Goal: Task Accomplishment & Management: Use online tool/utility

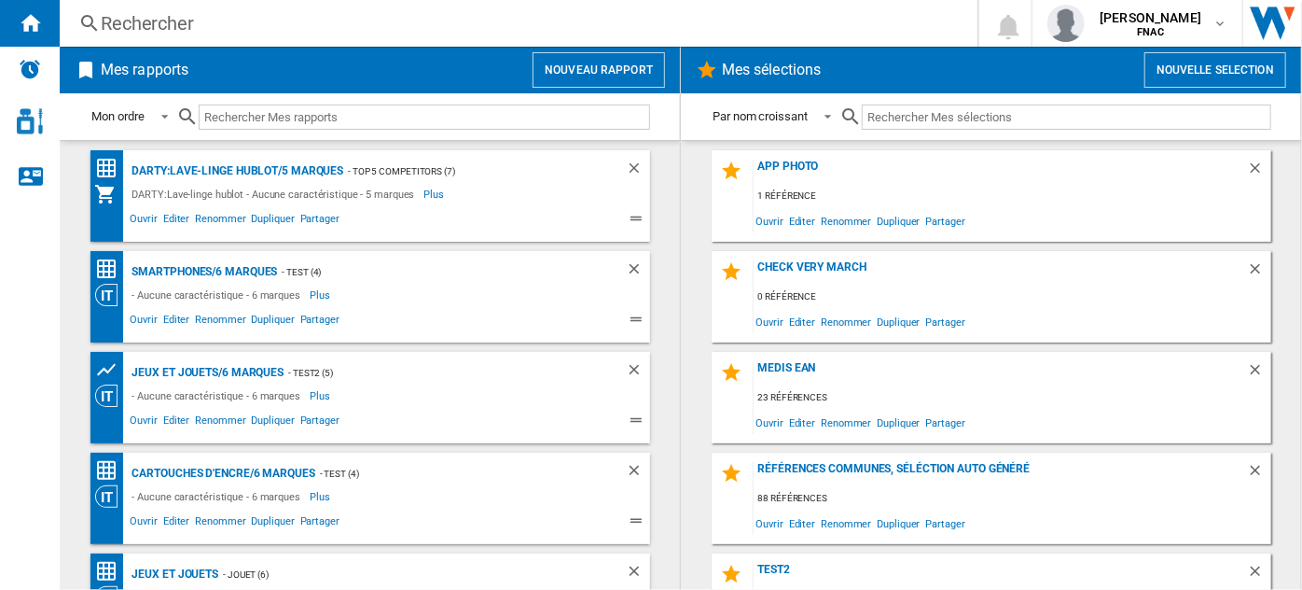
click at [613, 72] on button "Nouveau rapport" at bounding box center [599, 69] width 132 height 35
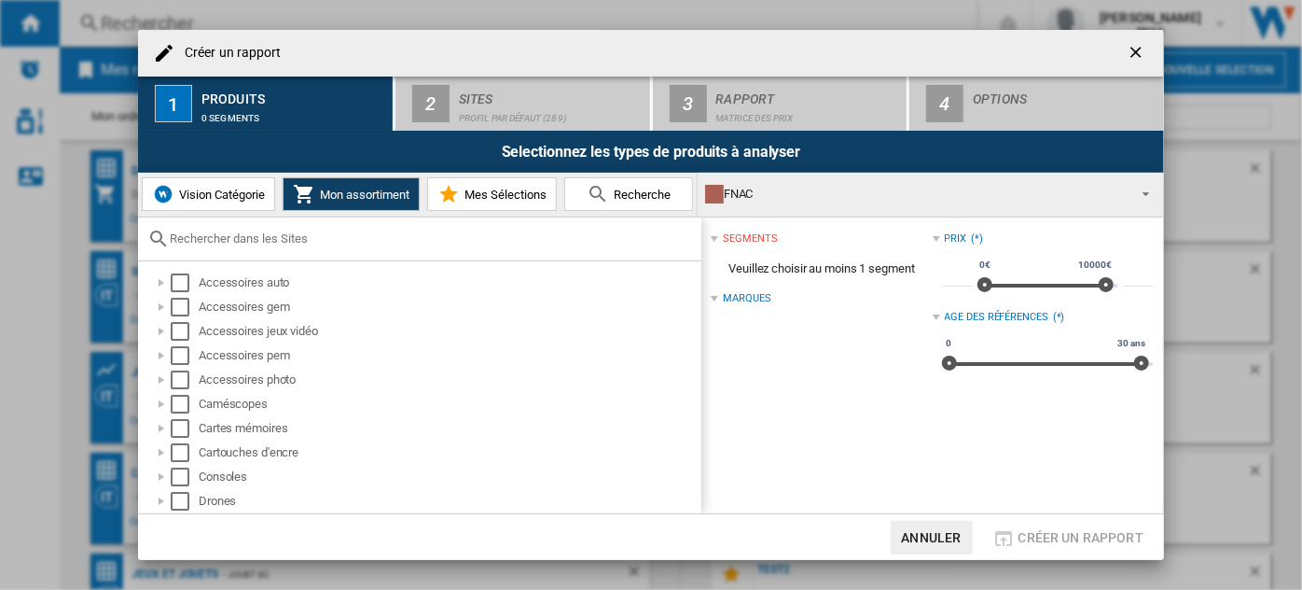
click at [262, 199] on span "Vision Catégorie" at bounding box center [219, 195] width 90 height 14
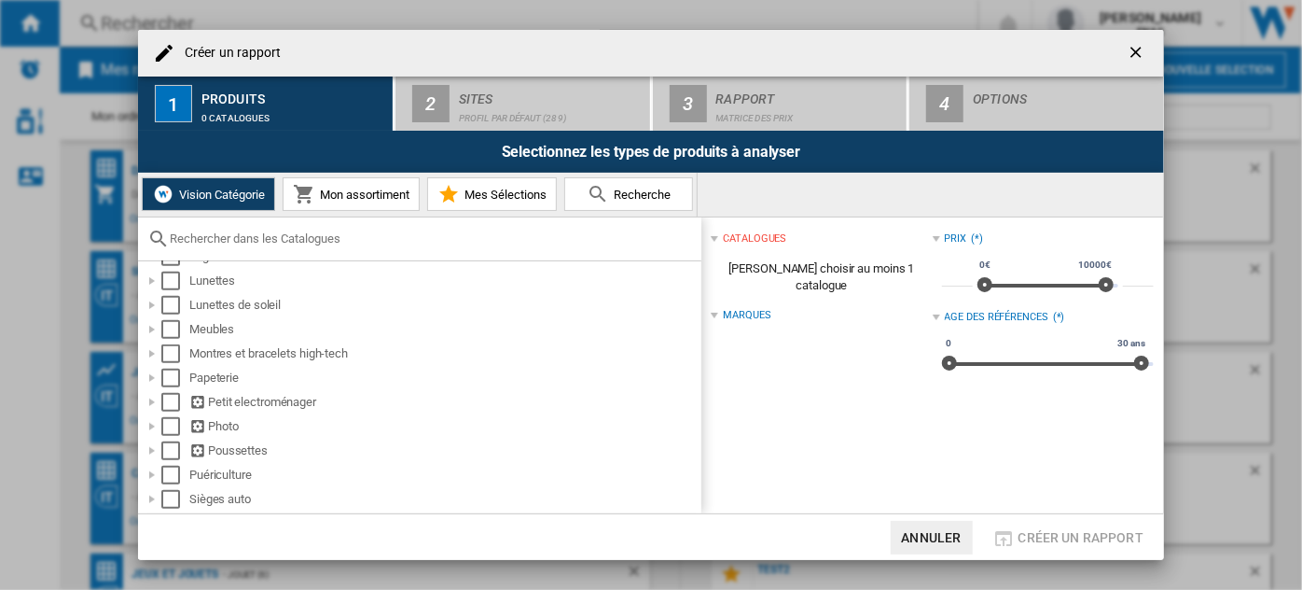
scroll to position [711, 0]
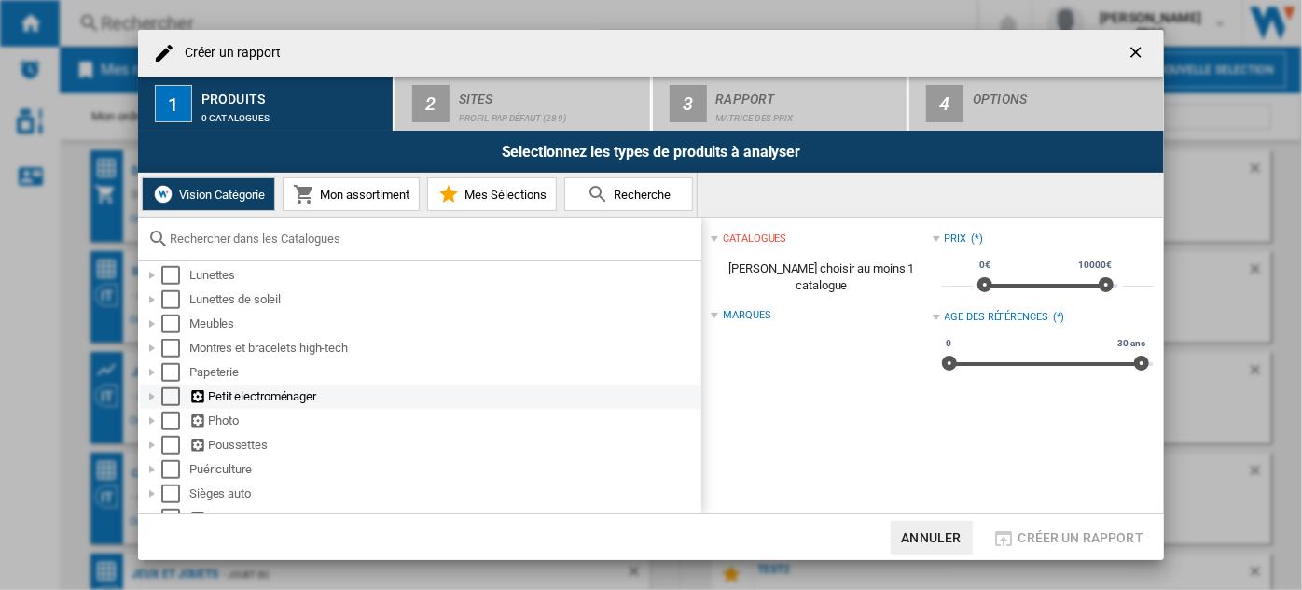
click at [150, 401] on div at bounding box center [152, 396] width 19 height 19
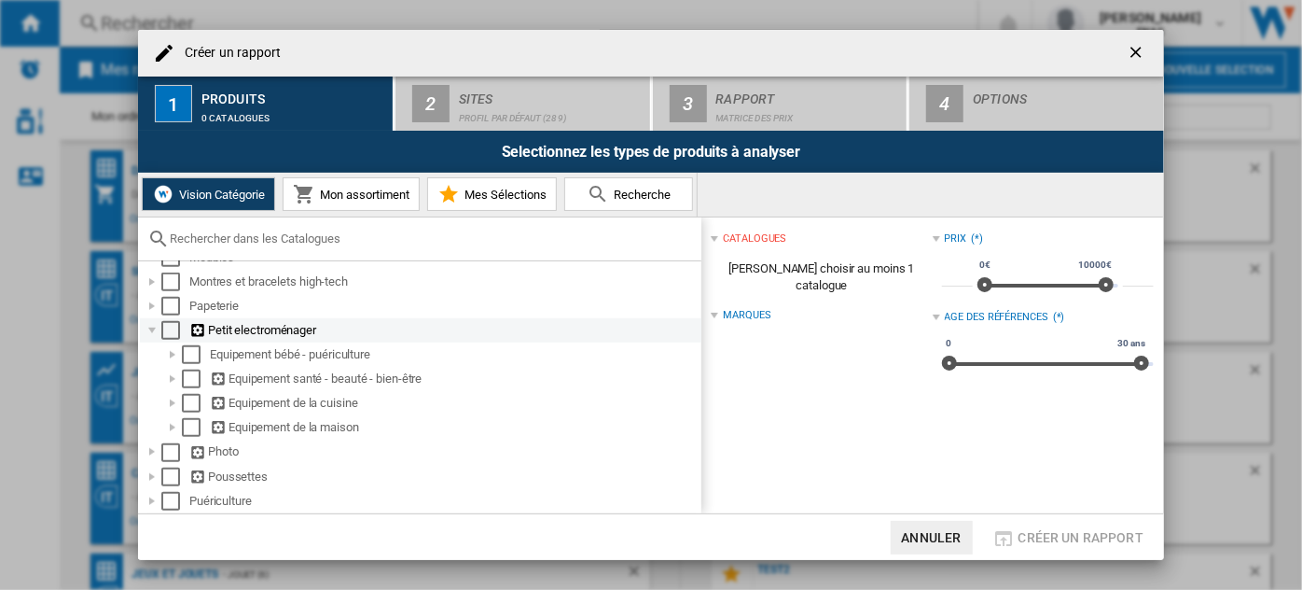
scroll to position [776, 0]
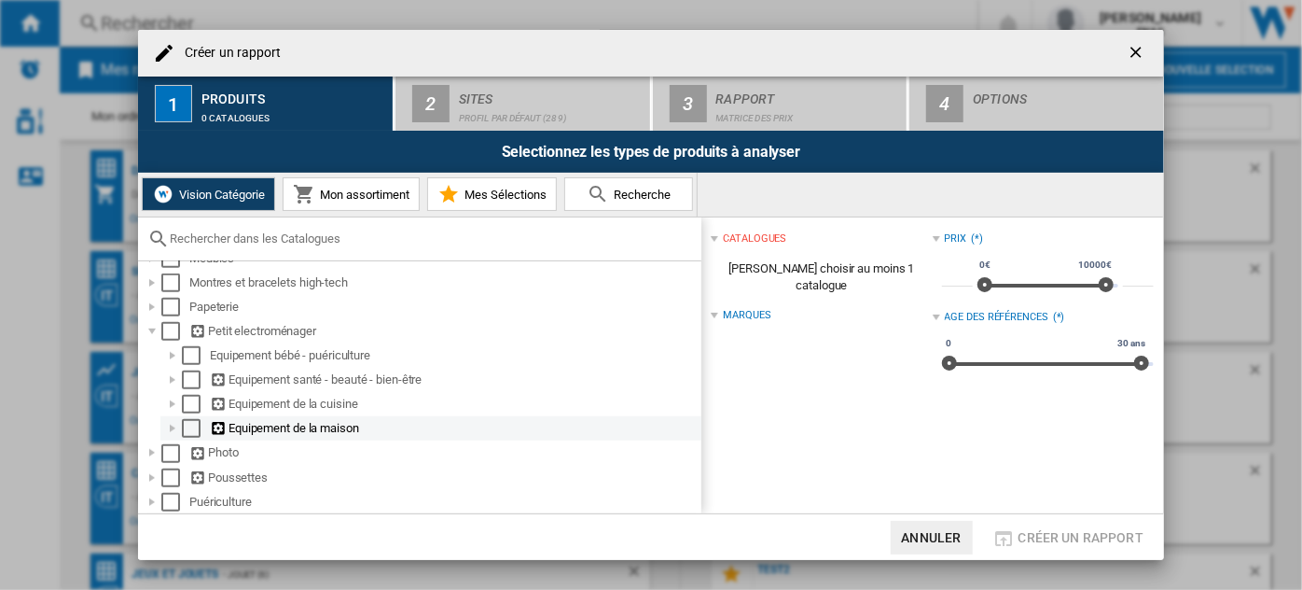
click at [174, 431] on div at bounding box center [172, 428] width 19 height 19
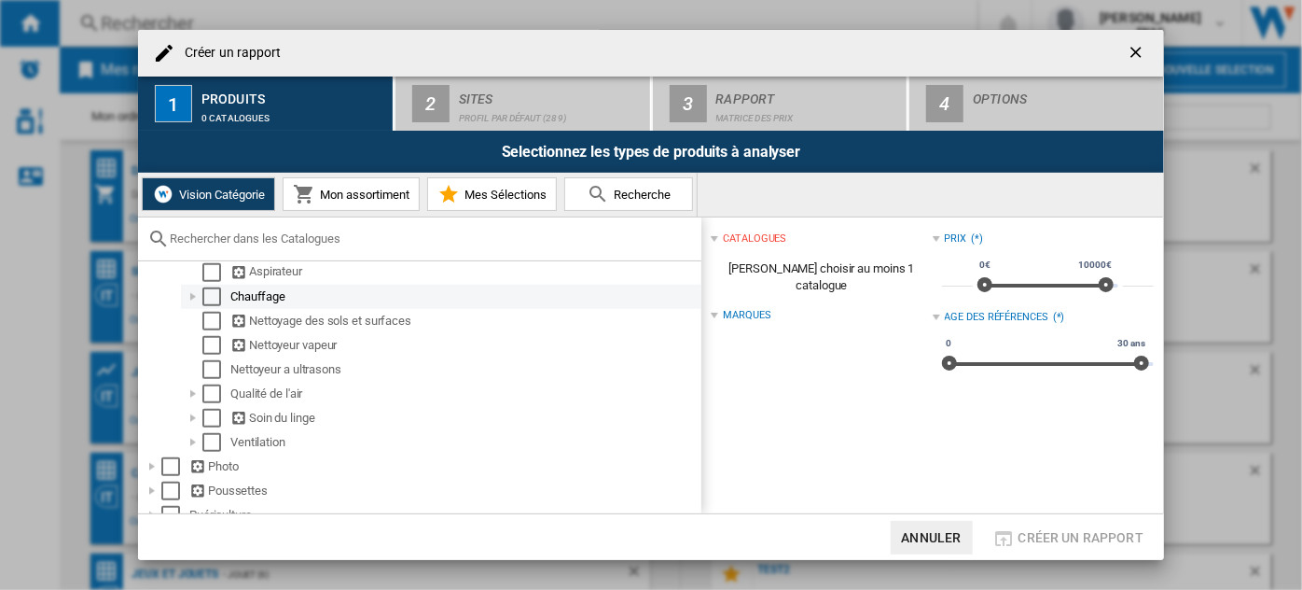
scroll to position [960, 0]
click at [194, 303] on div at bounding box center [193, 294] width 19 height 19
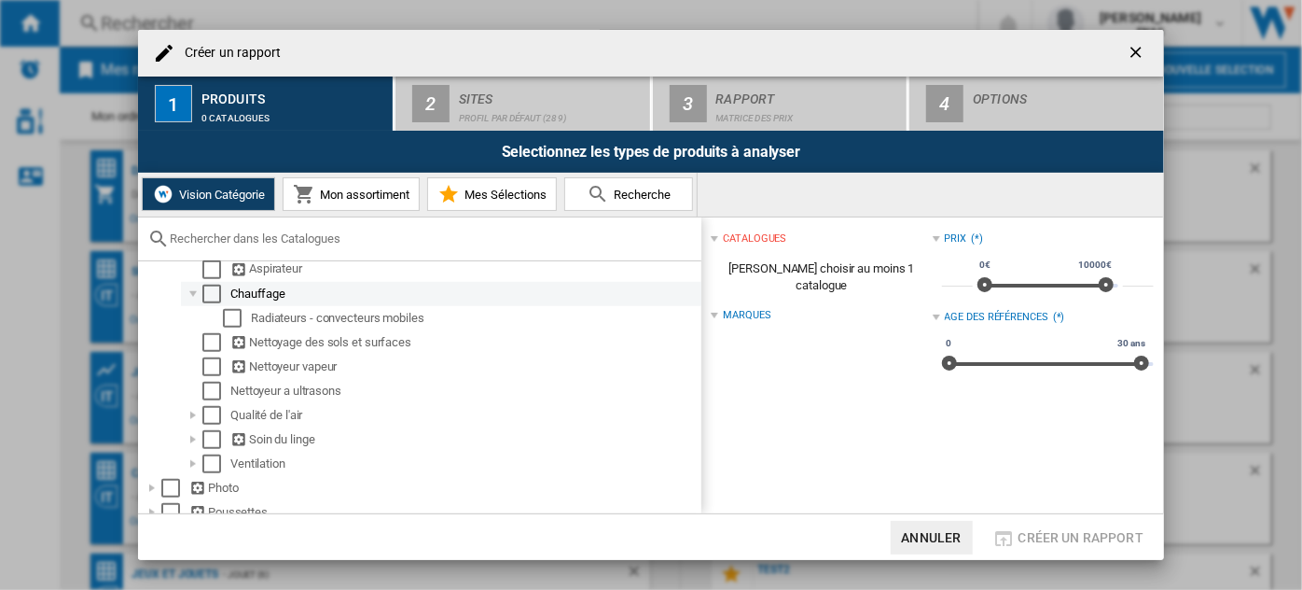
click at [194, 303] on div at bounding box center [193, 294] width 19 height 19
click at [215, 301] on div "Select" at bounding box center [211, 294] width 19 height 19
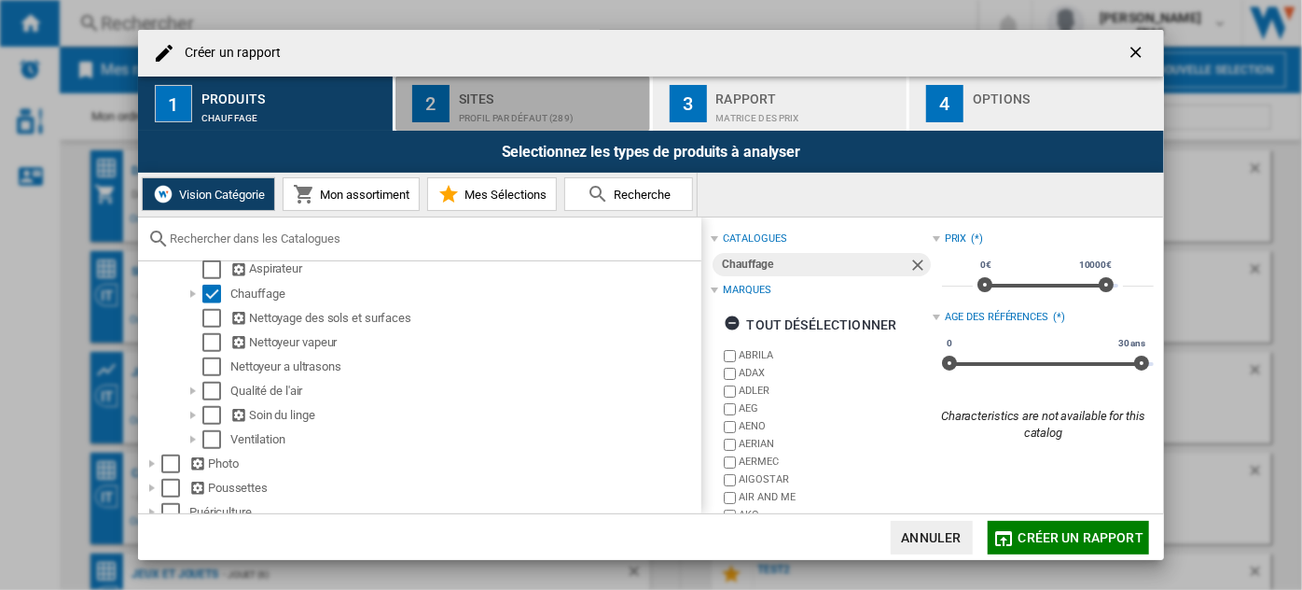
click at [474, 104] on div "Profil par défaut (289)" at bounding box center [551, 114] width 184 height 20
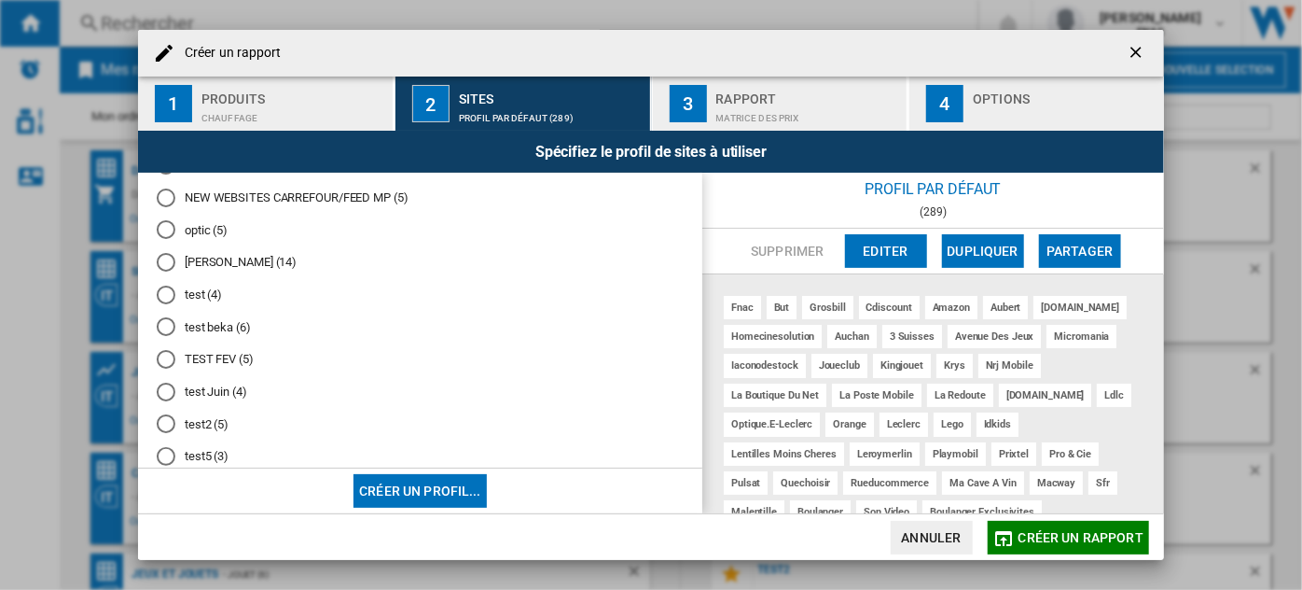
scroll to position [396, 0]
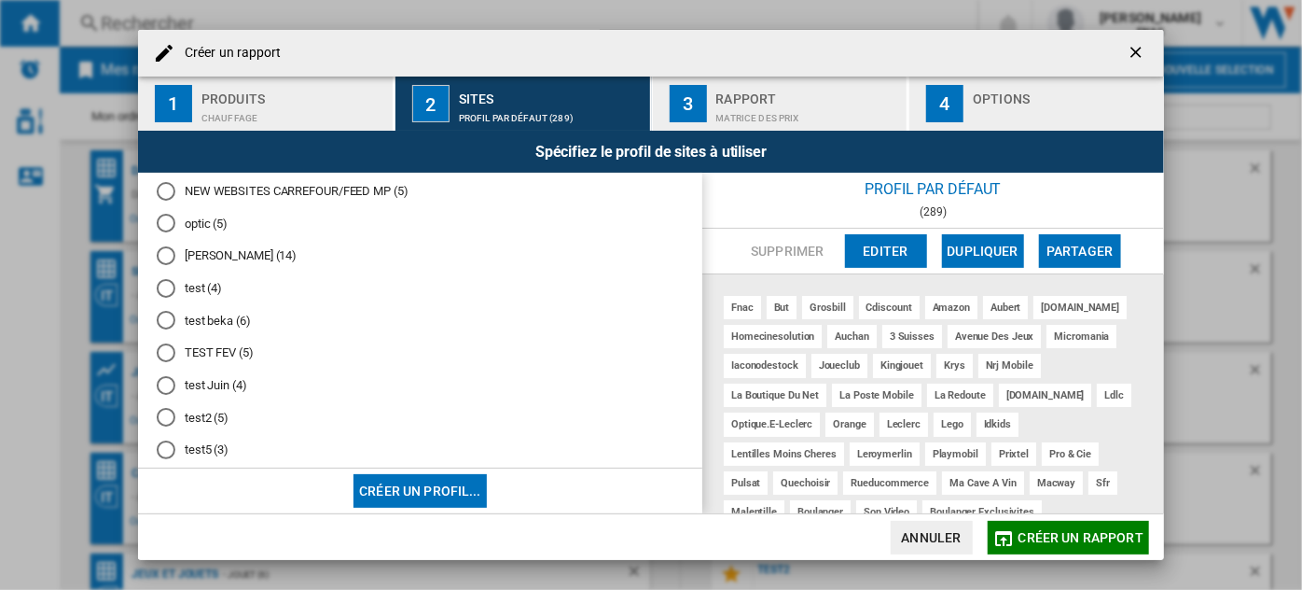
click at [378, 350] on md-radio-group "Profil par défaut (289) ALL FR (217) amazon (4) Camescopes top 4 (5) carrefour …" at bounding box center [420, 328] width 527 height 1067
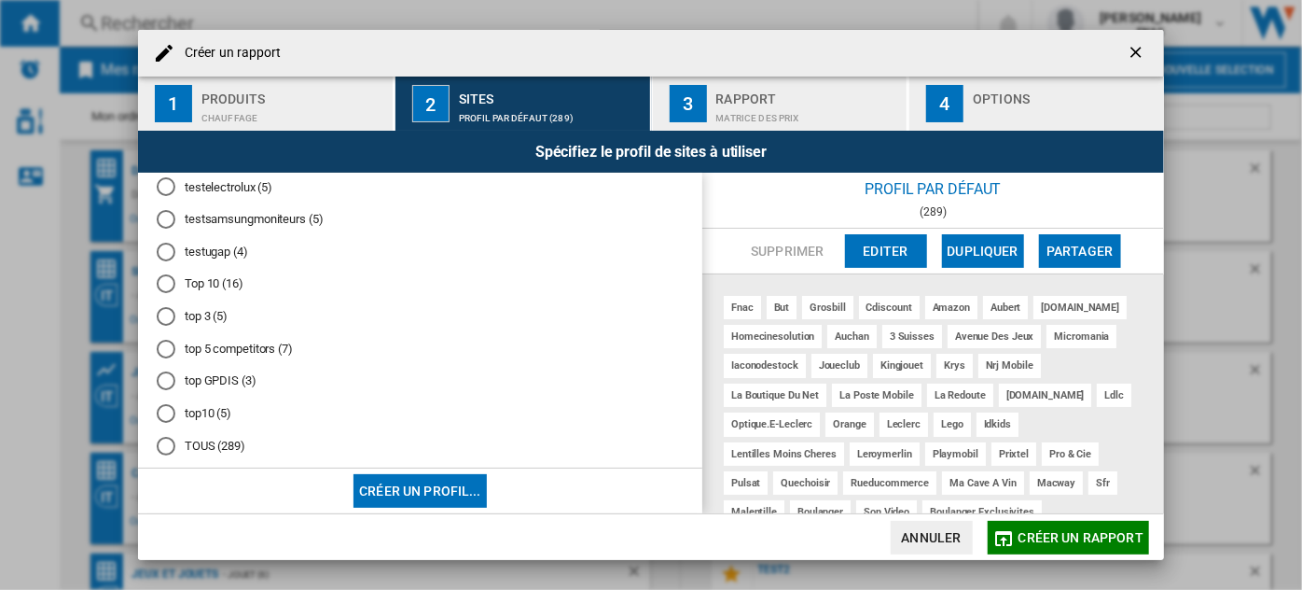
click at [213, 326] on md-radio-button "top 3 (5)" at bounding box center [420, 317] width 527 height 18
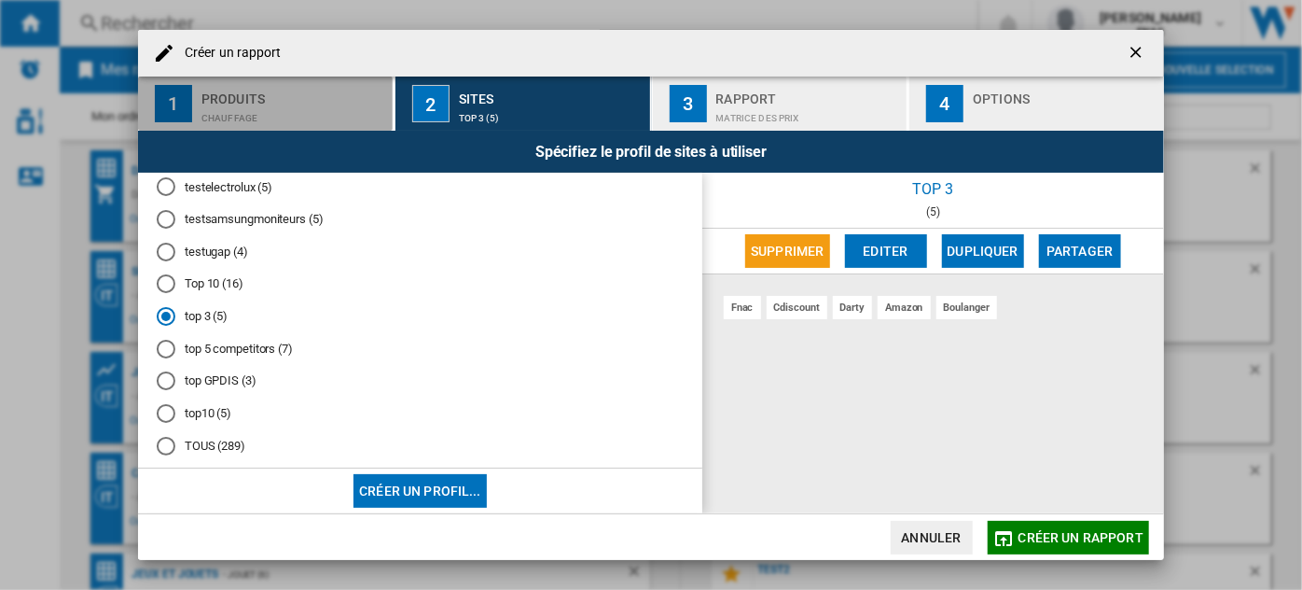
click at [251, 100] on div "Produits" at bounding box center [294, 94] width 184 height 20
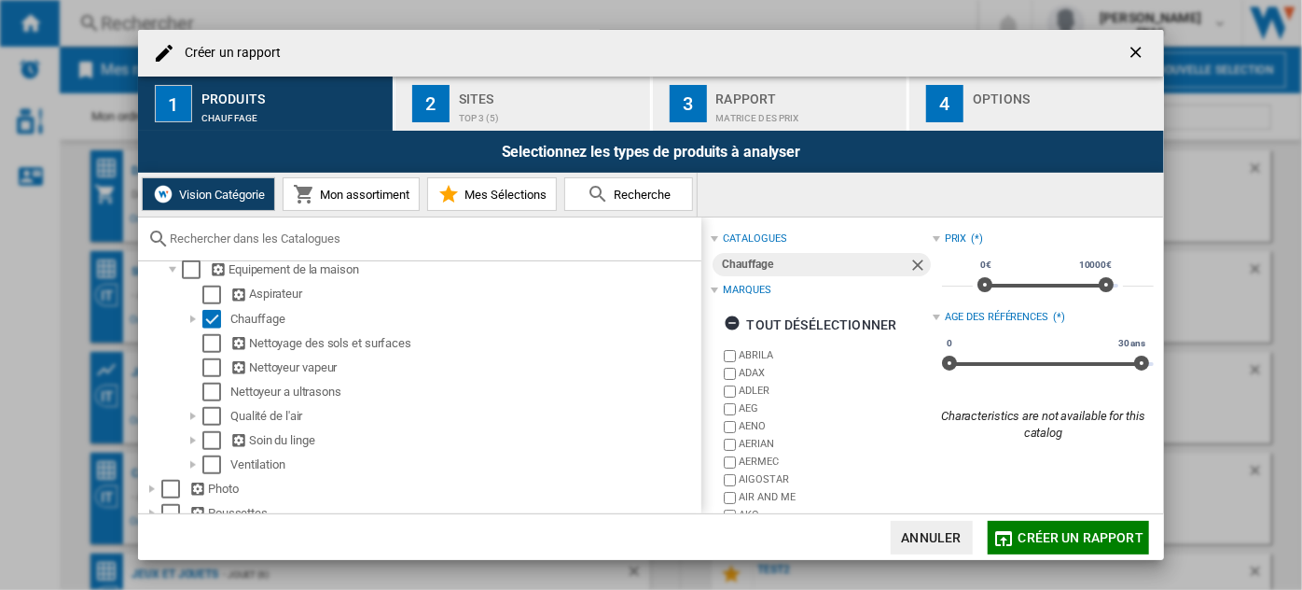
scroll to position [936, 0]
click at [213, 325] on div "Select" at bounding box center [211, 318] width 19 height 19
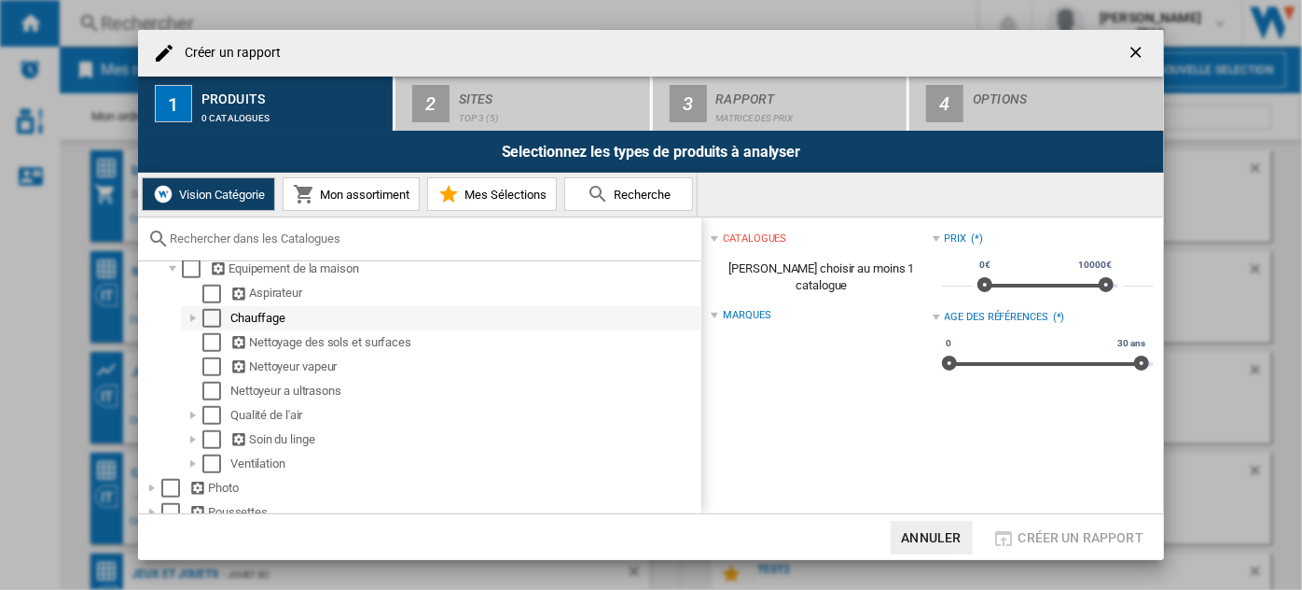
scroll to position [870, 0]
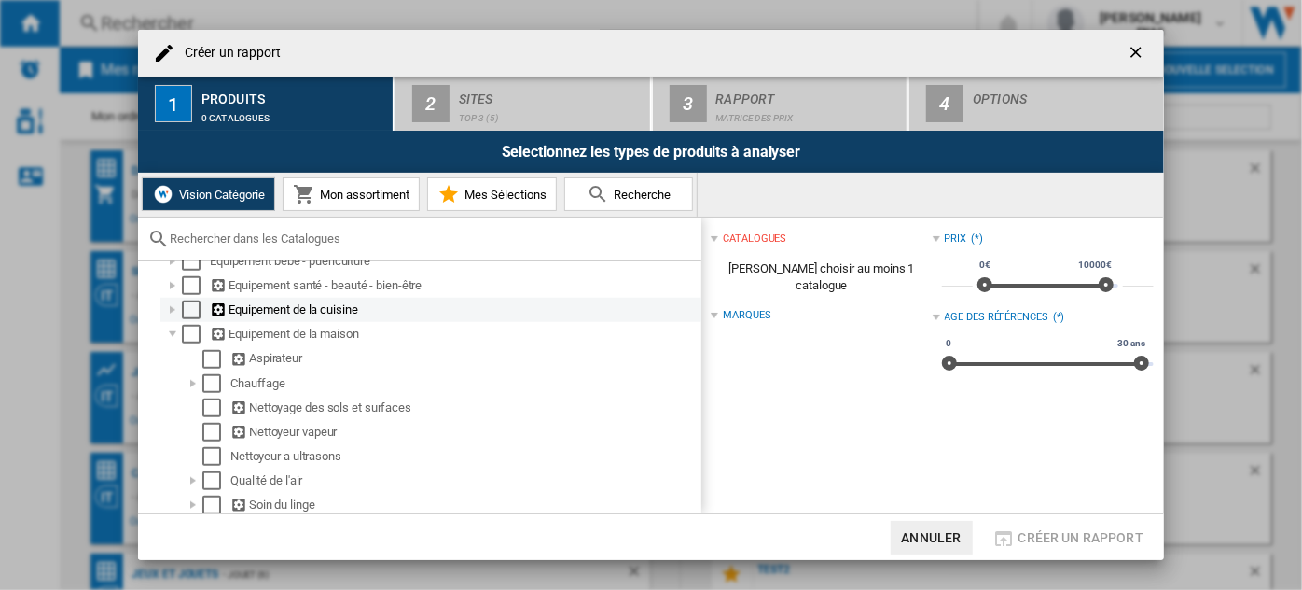
click at [171, 314] on div at bounding box center [172, 309] width 19 height 19
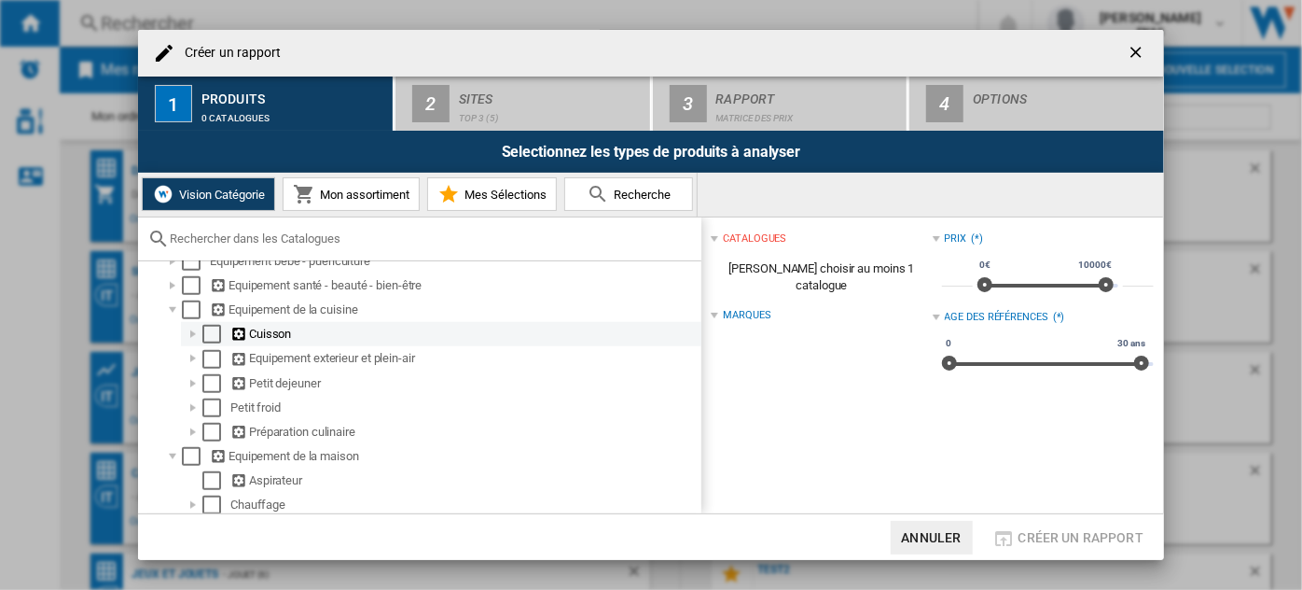
click at [191, 339] on div at bounding box center [193, 334] width 19 height 19
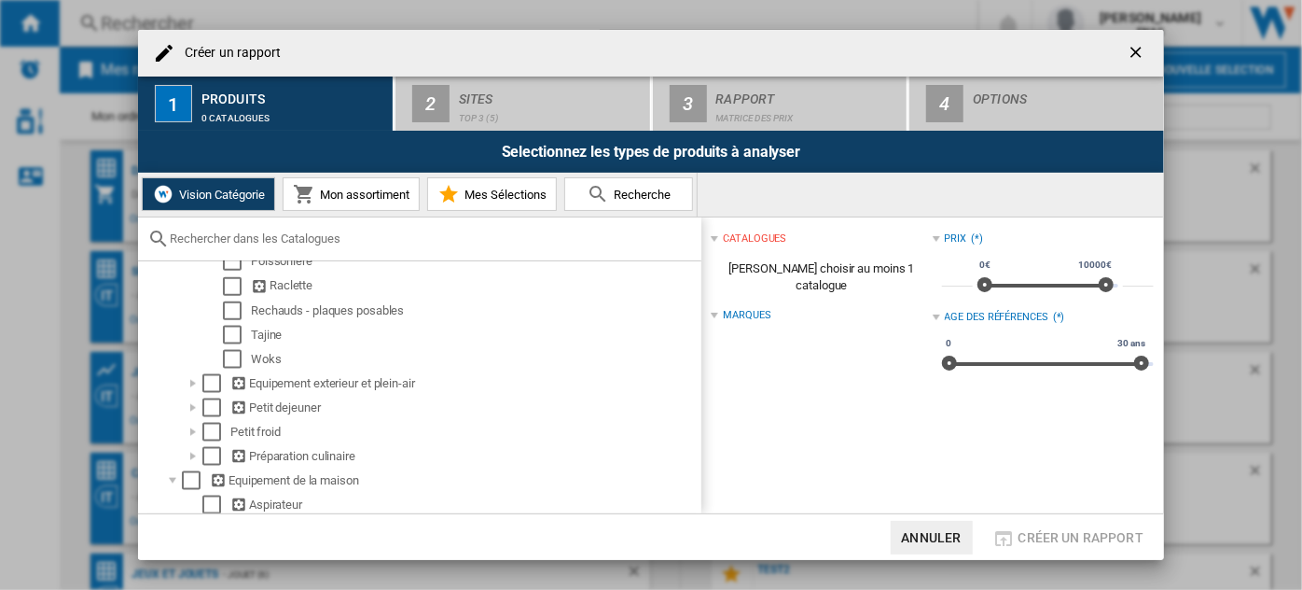
scroll to position [1295, 0]
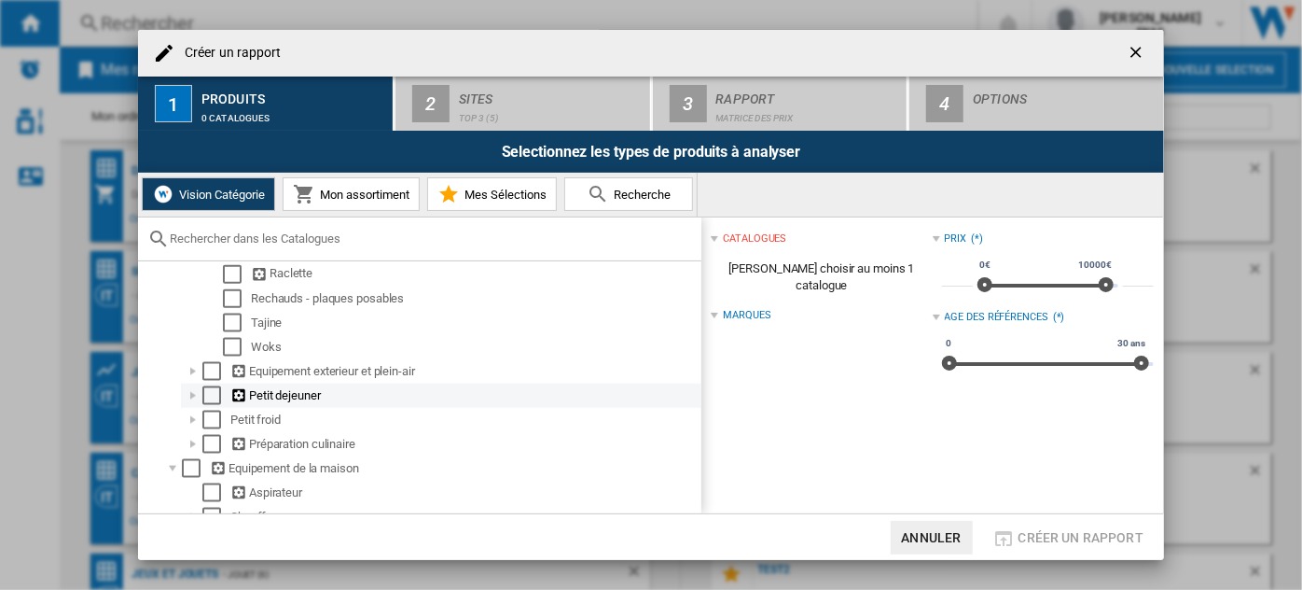
click at [197, 402] on div at bounding box center [193, 395] width 19 height 19
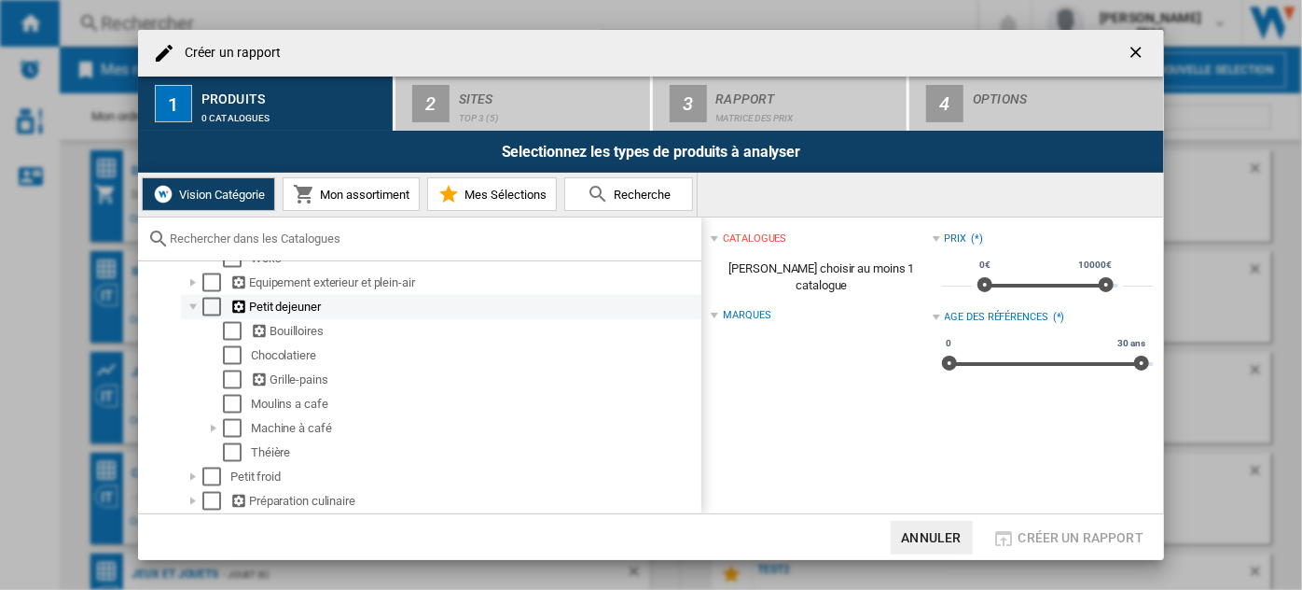
scroll to position [1381, 0]
click at [196, 309] on div at bounding box center [193, 309] width 19 height 19
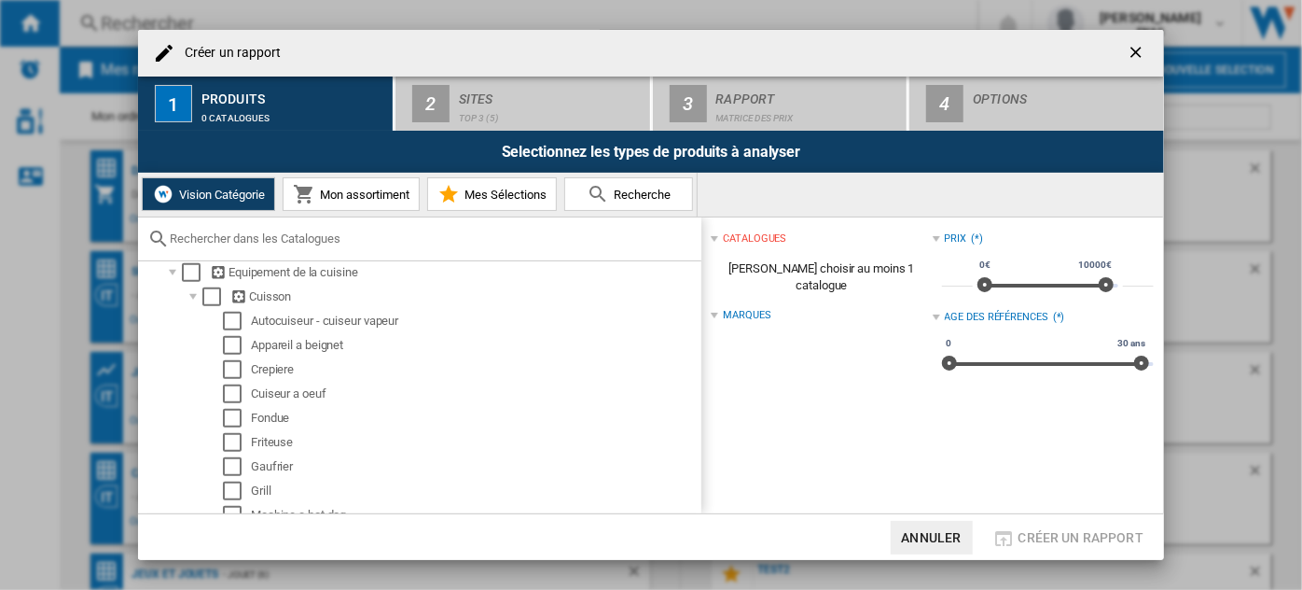
scroll to position [896, 0]
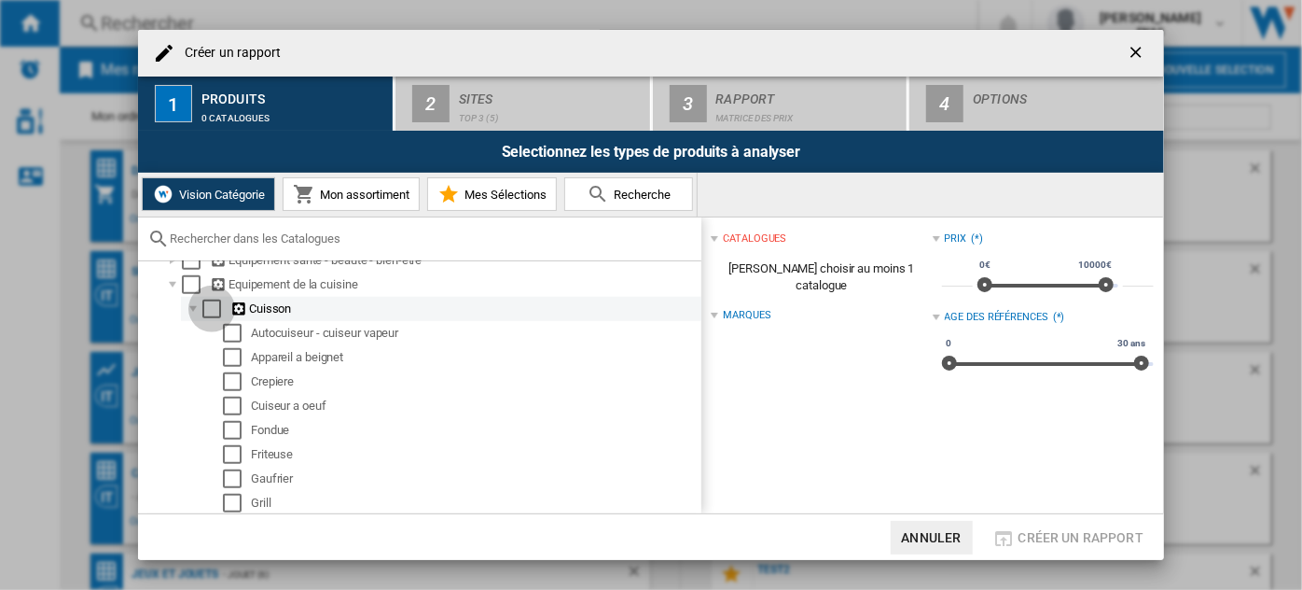
click at [211, 317] on div "Select" at bounding box center [211, 308] width 19 height 19
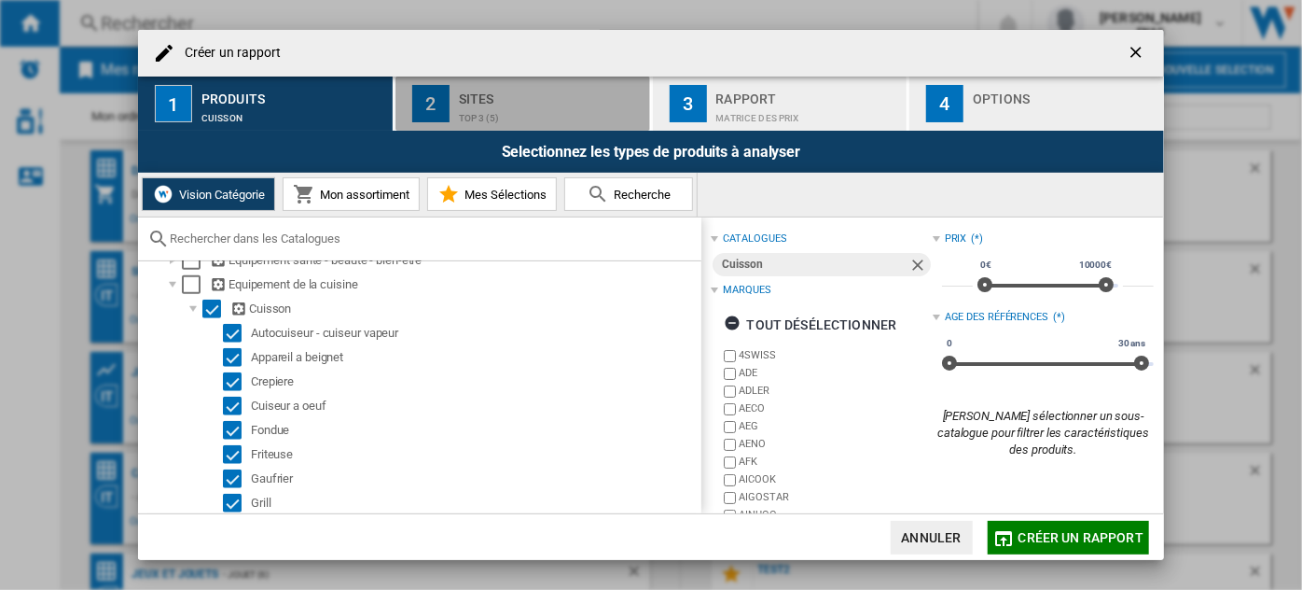
click at [540, 108] on div "top 3 (5)" at bounding box center [551, 114] width 184 height 20
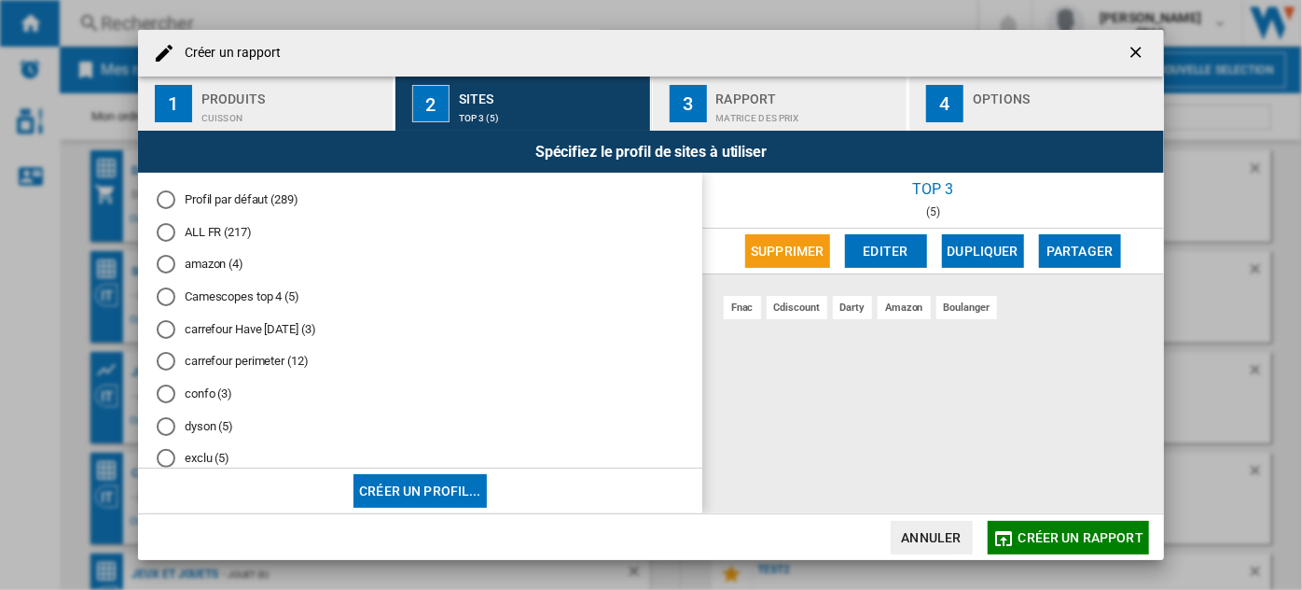
click at [791, 104] on div "Matrice des prix" at bounding box center [808, 114] width 184 height 20
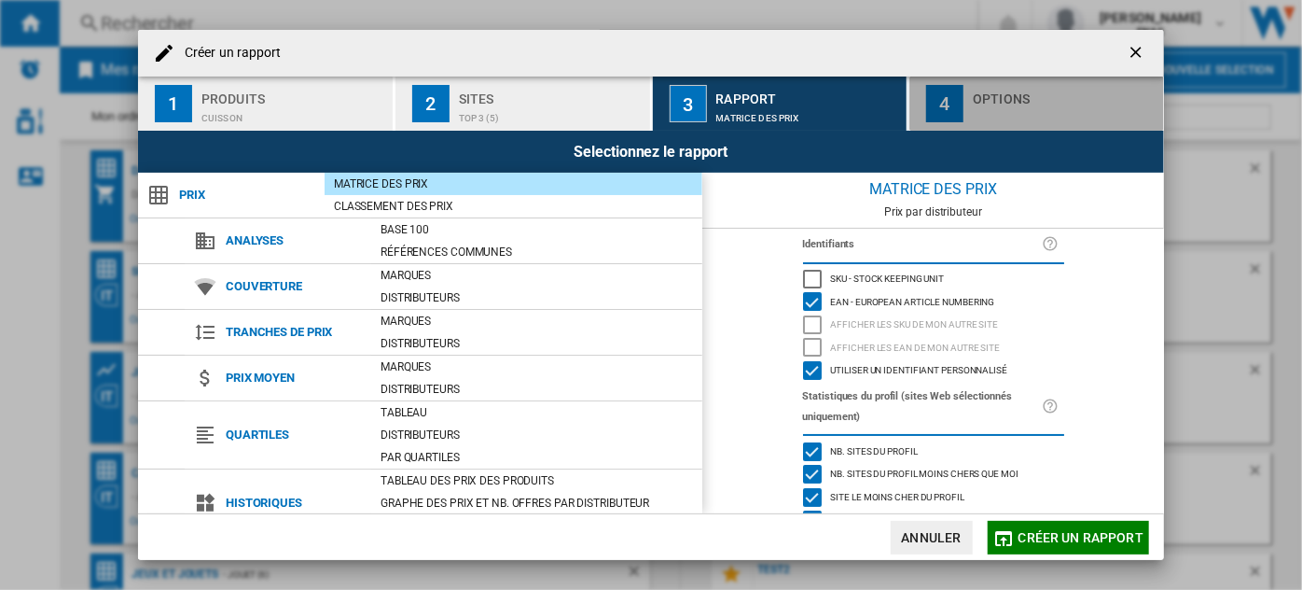
click at [1010, 97] on div "Options" at bounding box center [1065, 94] width 184 height 20
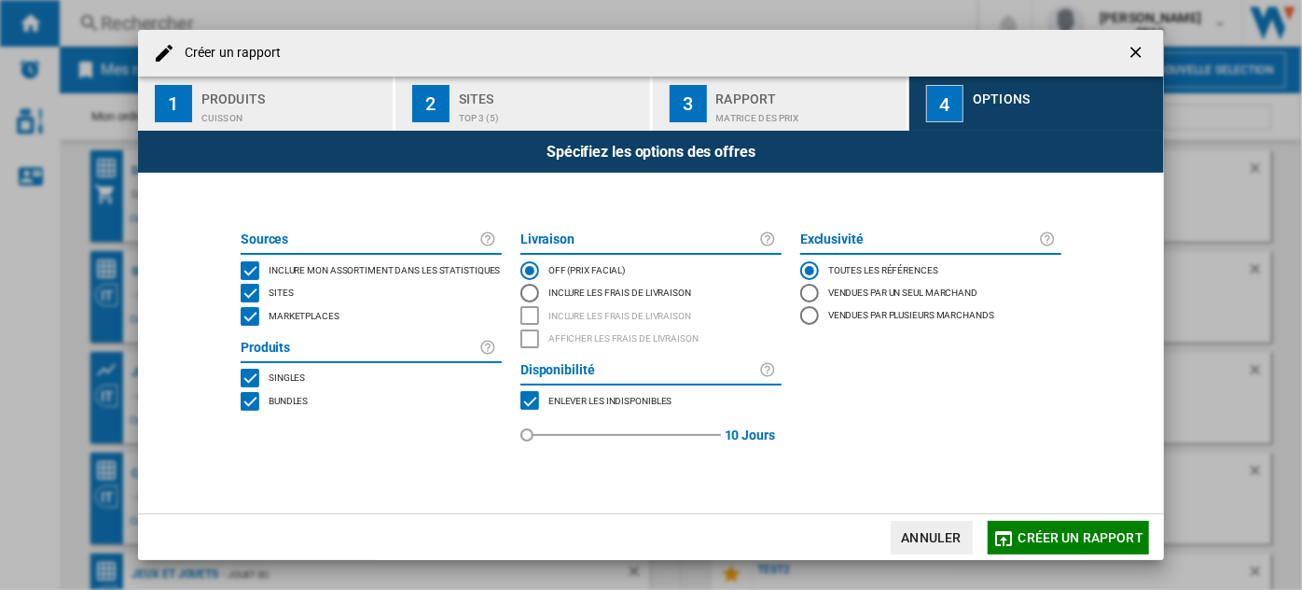
click at [319, 315] on span "Marketplaces" at bounding box center [304, 314] width 71 height 13
click at [360, 271] on span "Inclure mon assortiment dans les statistiques" at bounding box center [385, 268] width 232 height 13
click at [291, 406] on span "Bundles" at bounding box center [288, 399] width 39 height 13
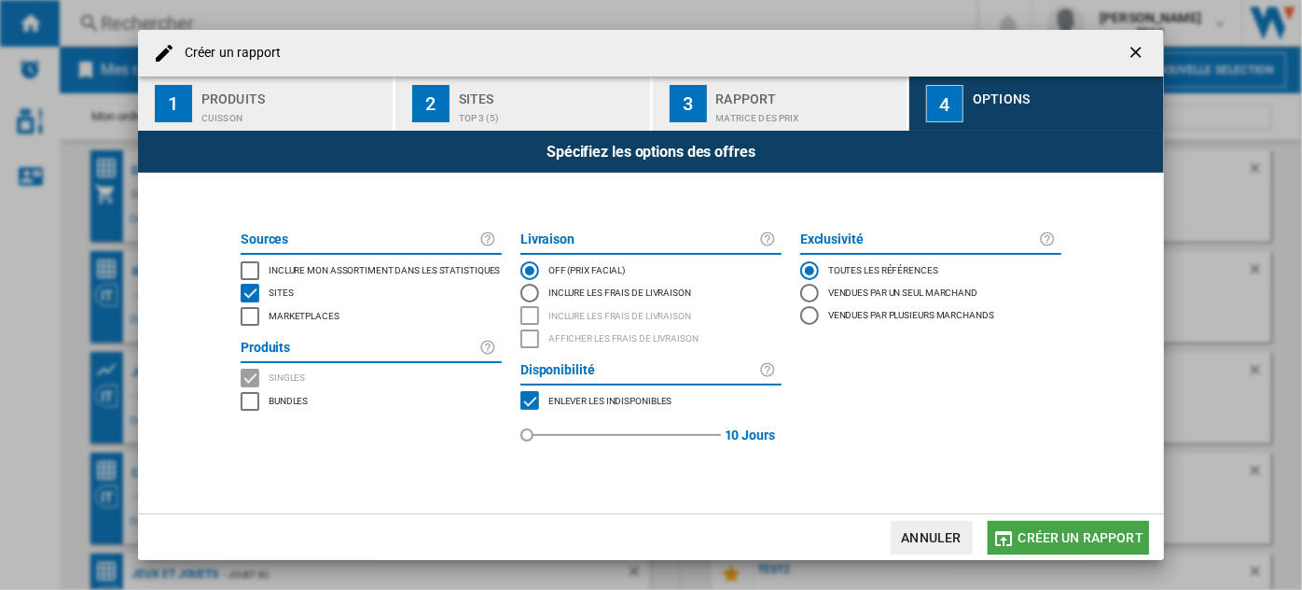
click at [1078, 534] on span "Créer un rapport" at bounding box center [1081, 537] width 125 height 15
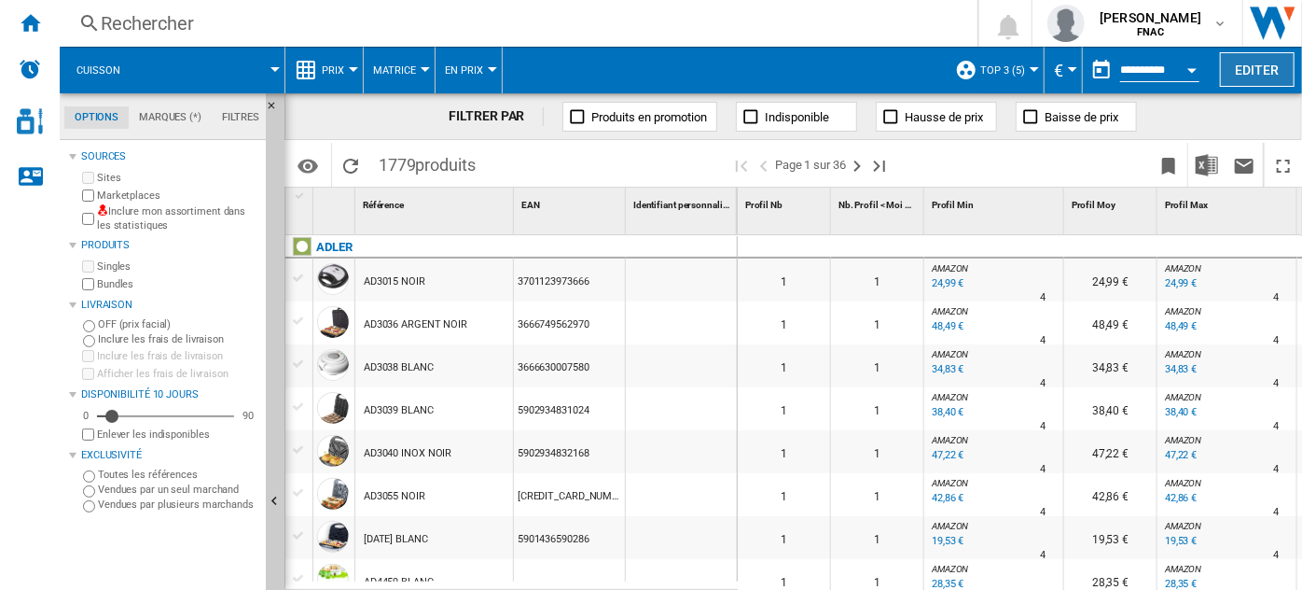
click at [1263, 63] on button "Editer" at bounding box center [1257, 69] width 75 height 35
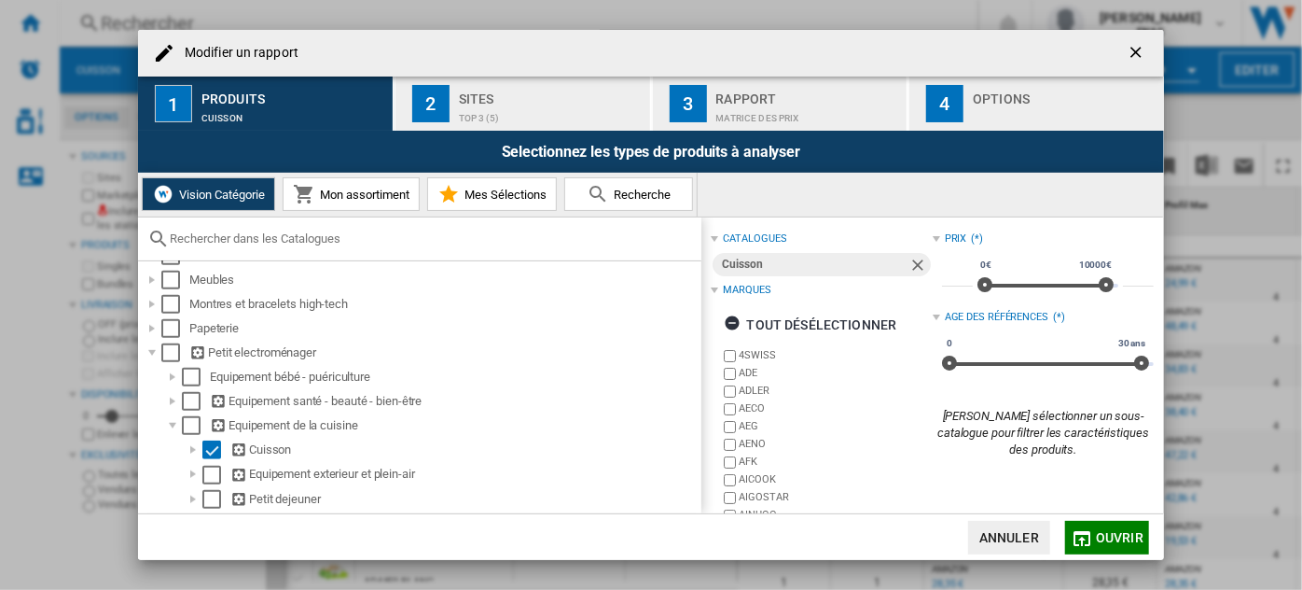
scroll to position [738, 0]
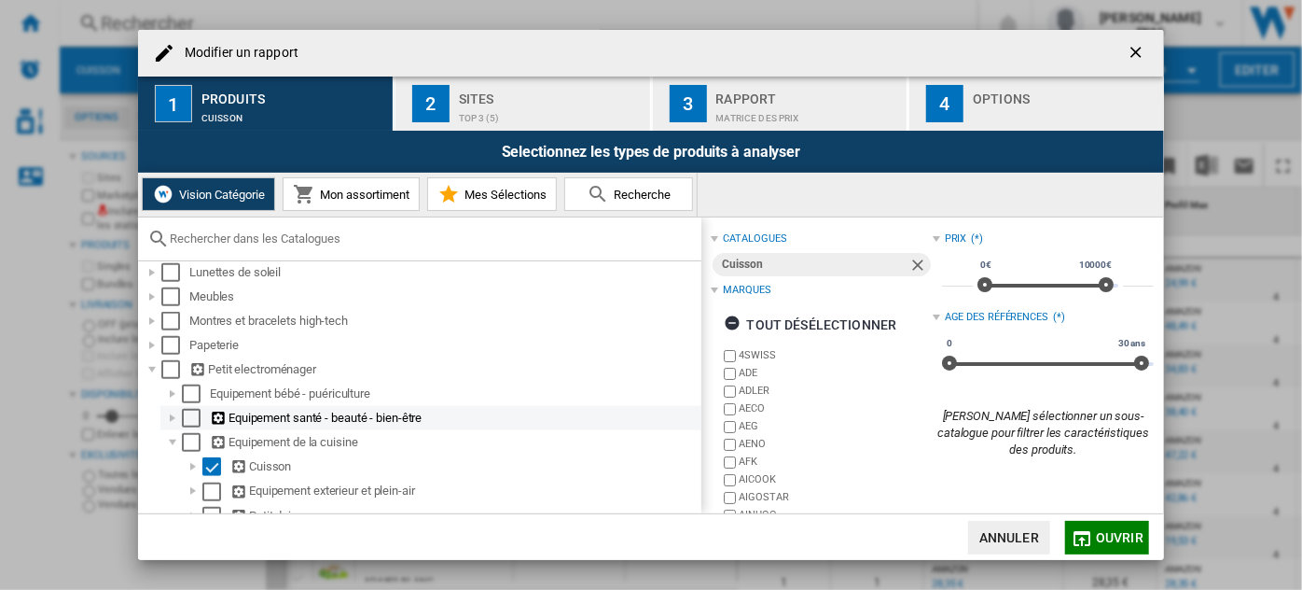
click at [171, 422] on div "Modifier un ..." at bounding box center [172, 418] width 19 height 19
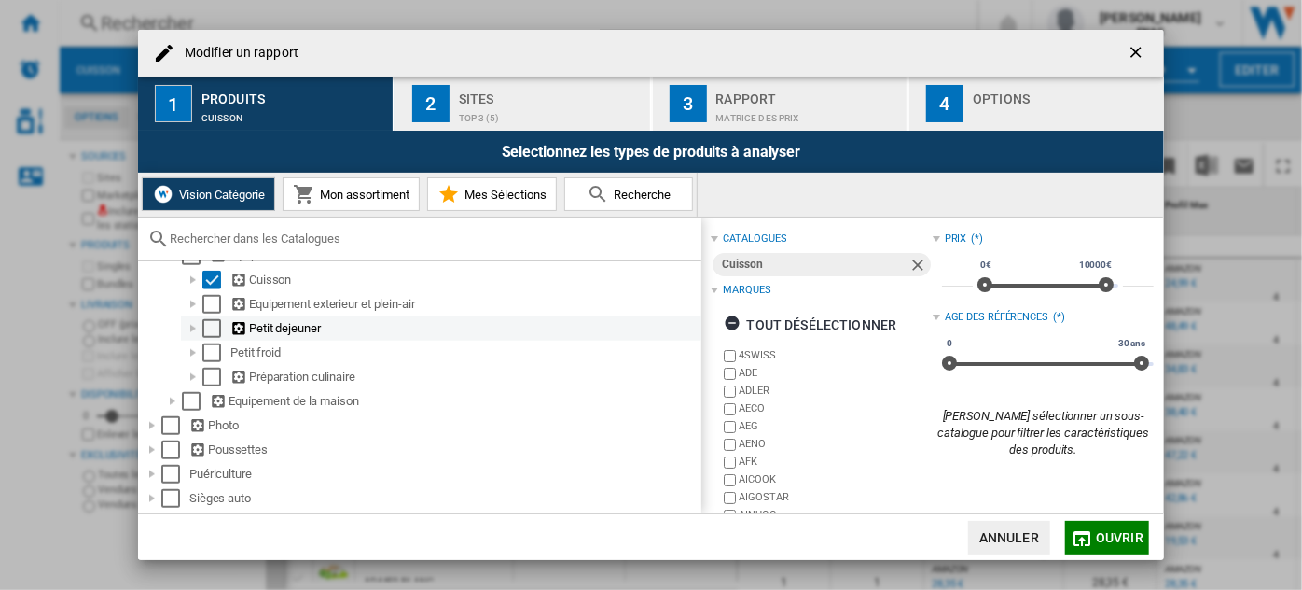
scroll to position [1021, 0]
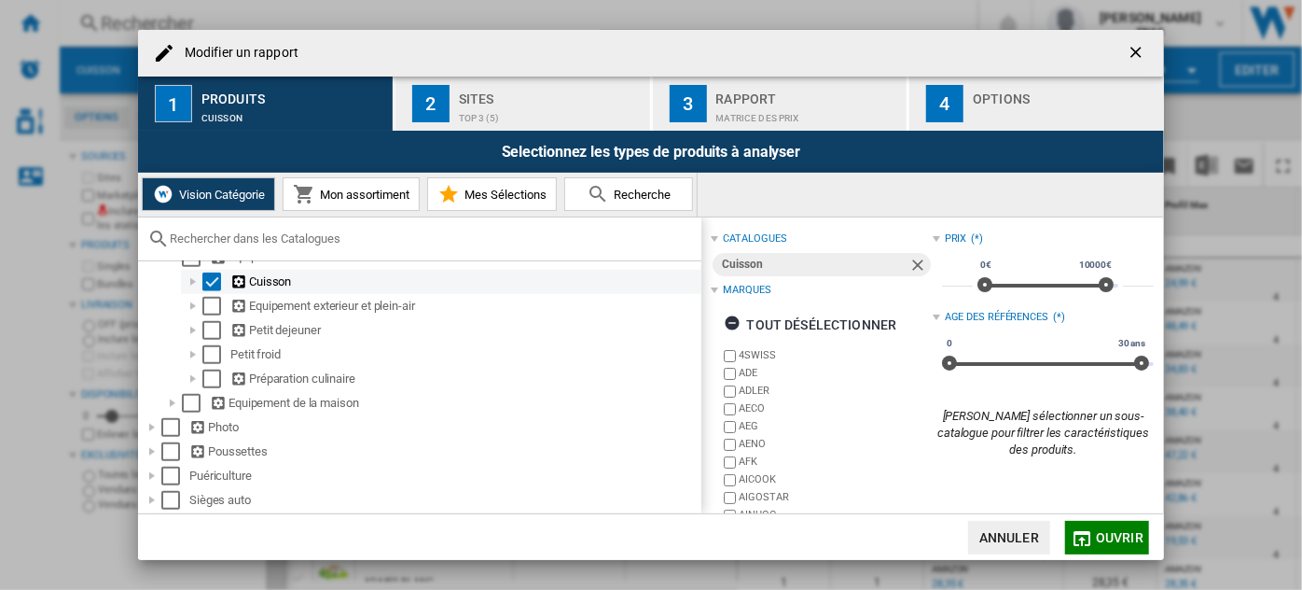
click at [199, 289] on div "Modifier un ..." at bounding box center [193, 281] width 19 height 19
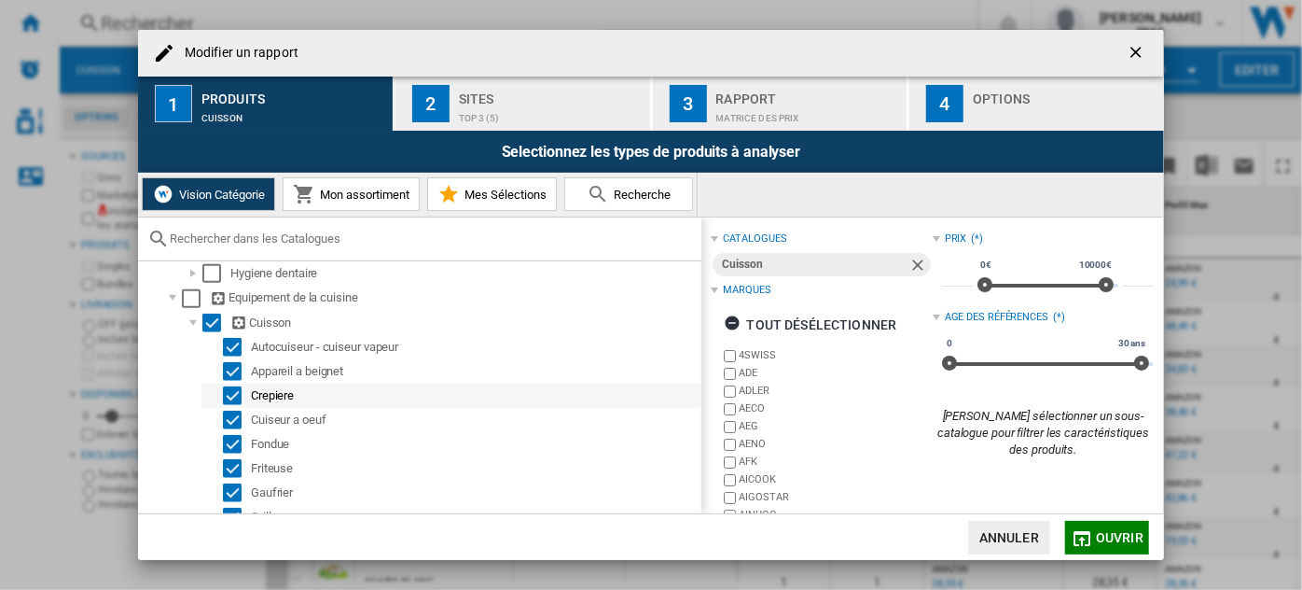
scroll to position [979, 0]
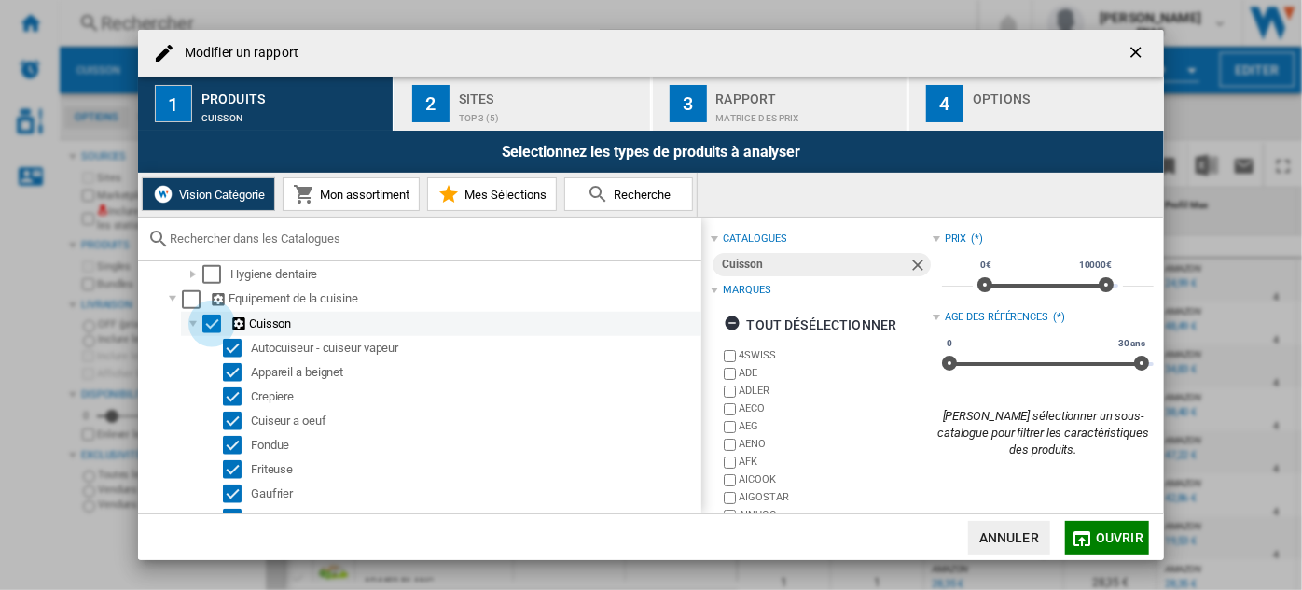
click at [214, 327] on div "Select" at bounding box center [211, 323] width 19 height 19
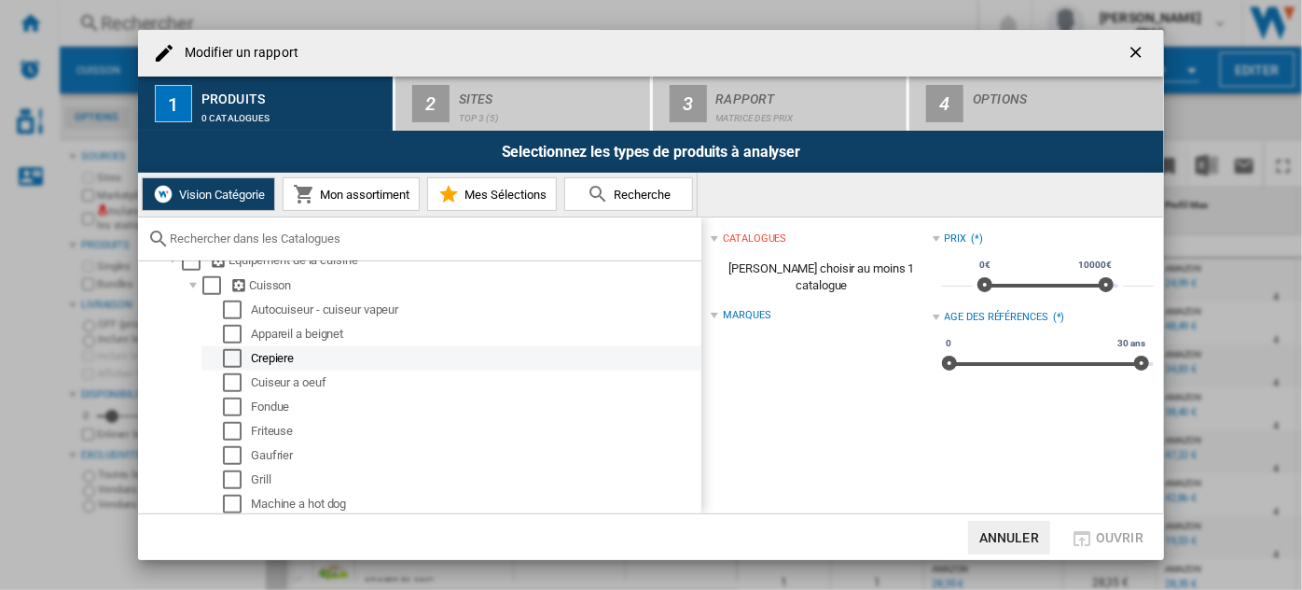
scroll to position [1020, 0]
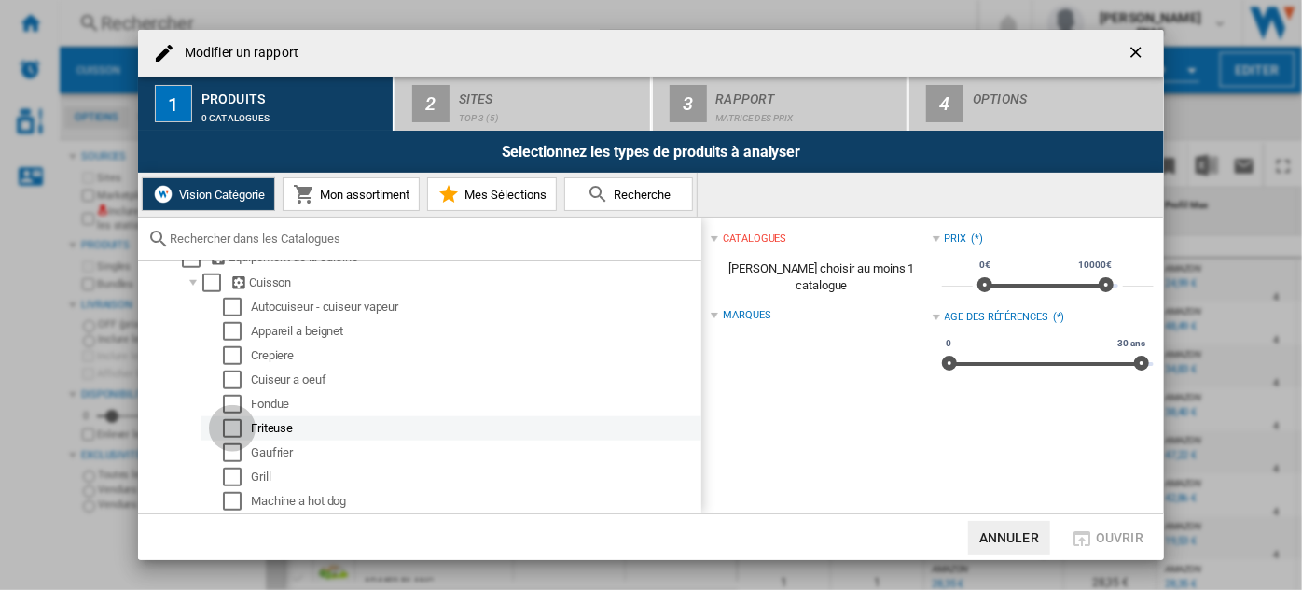
click at [238, 435] on div "Select" at bounding box center [232, 428] width 19 height 19
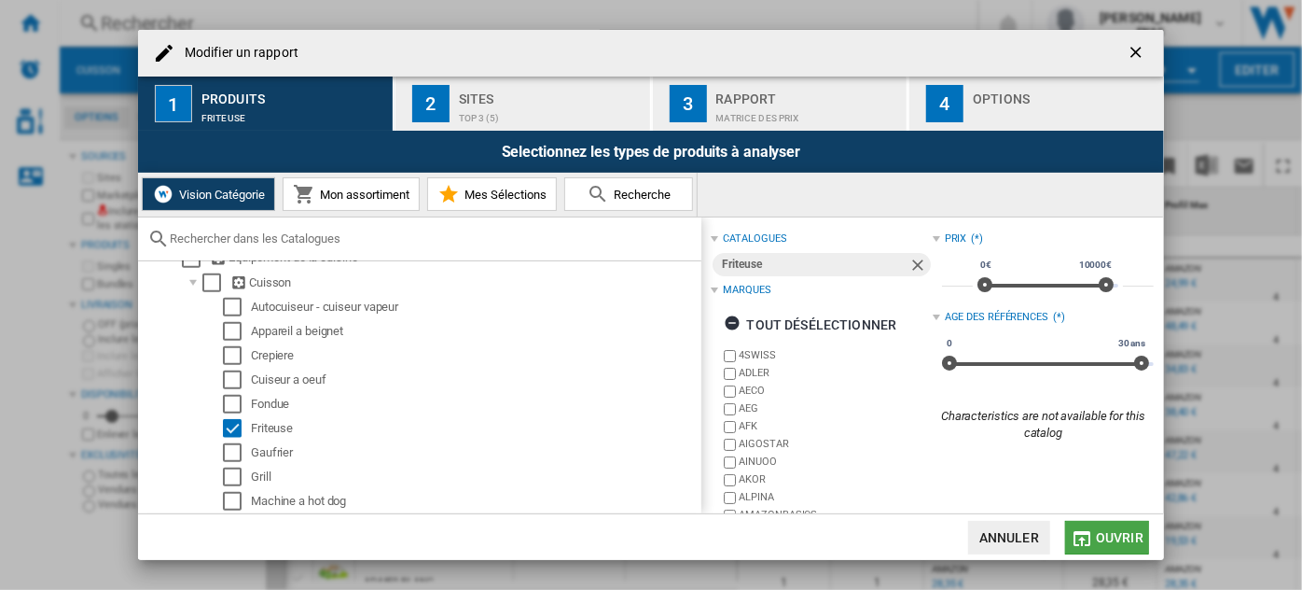
click at [1101, 540] on span "Ouvrir" at bounding box center [1120, 537] width 48 height 15
